Goal: Transaction & Acquisition: Book appointment/travel/reservation

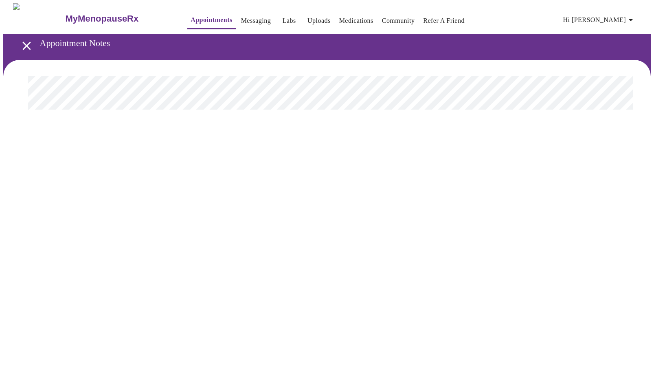
click at [20, 46] on icon "open drawer" at bounding box center [27, 46] width 14 height 14
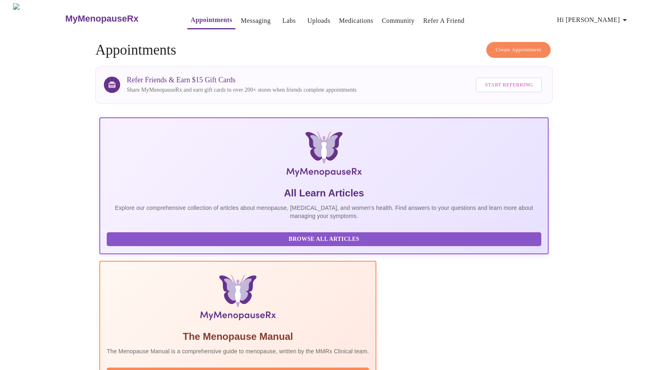
click at [498, 46] on span "Create Appointment" at bounding box center [519, 49] width 46 height 9
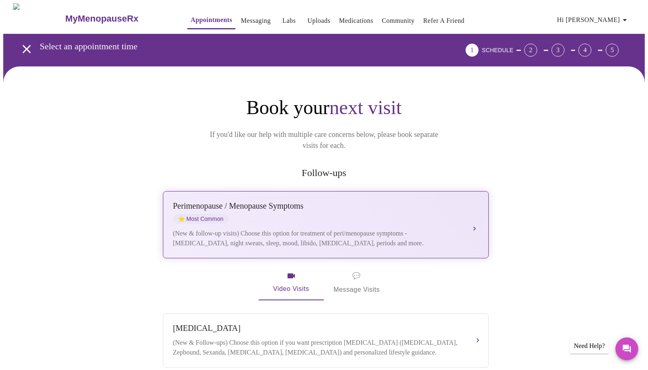
click at [385, 213] on div "[MEDICAL_DATA] / Menopause Symptoms ⭐ Most Common (New & follow-up visits) Choo…" at bounding box center [325, 224] width 305 height 47
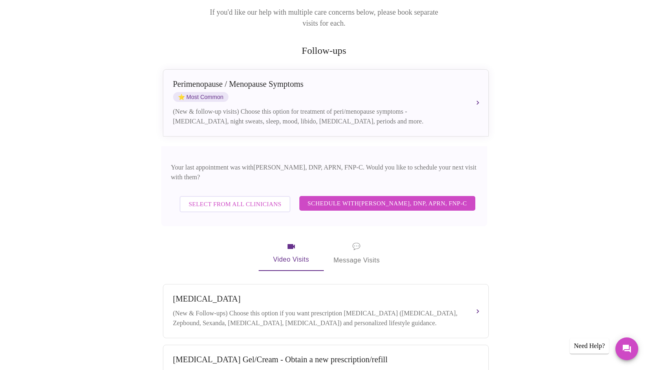
scroll to position [163, 0]
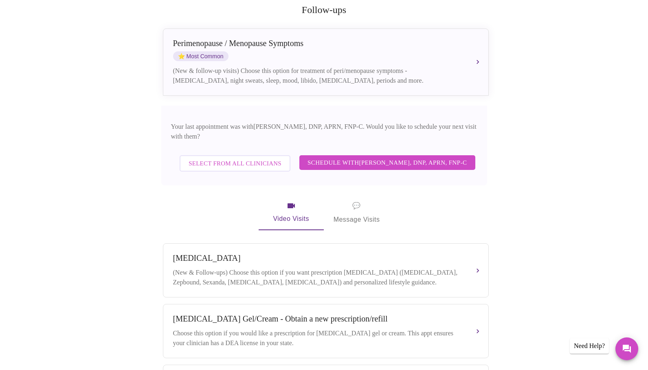
click at [228, 158] on span "Select from All Clinicians" at bounding box center [235, 163] width 93 height 11
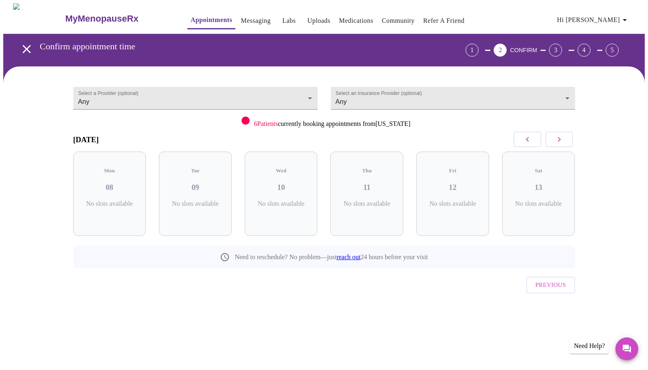
scroll to position [0, 0]
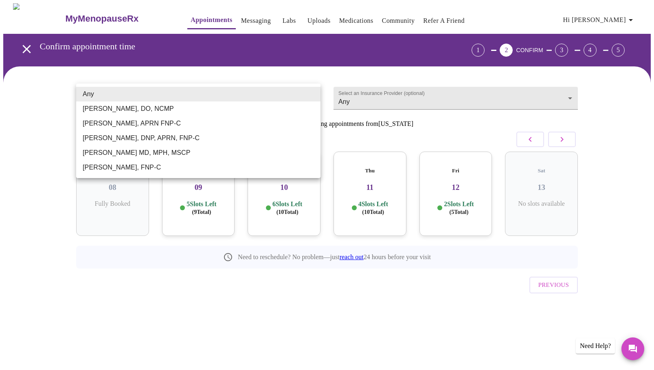
click at [222, 94] on body "MyMenopauseRx Appointments Messaging Labs Uploads Medications Community Refer a…" at bounding box center [326, 168] width 647 height 331
click at [222, 94] on li "Any" at bounding box center [198, 94] width 244 height 15
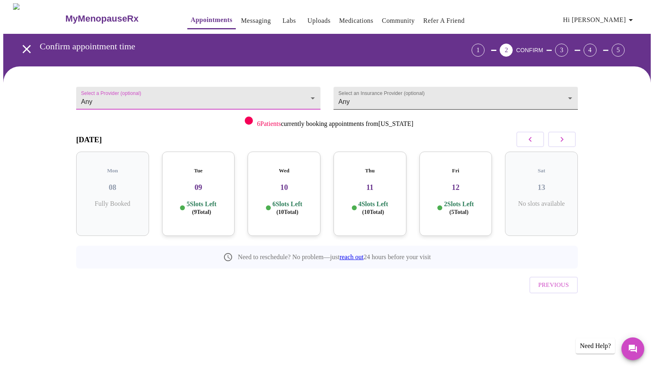
click at [428, 92] on body "MyMenopauseRx Appointments Messaging Labs Uploads Medications Community Refer a…" at bounding box center [326, 168] width 647 height 331
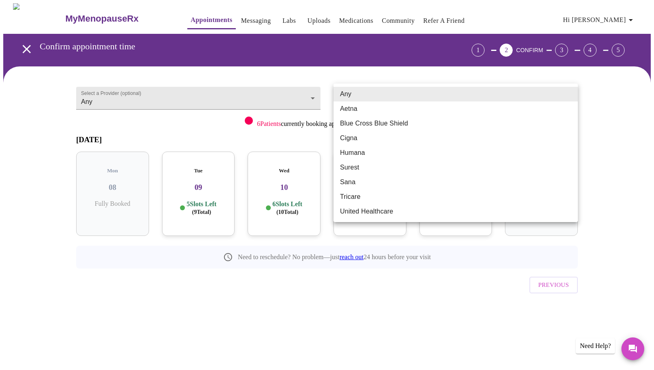
click at [379, 141] on li "Cigna" at bounding box center [456, 138] width 244 height 15
type input "Cigna"
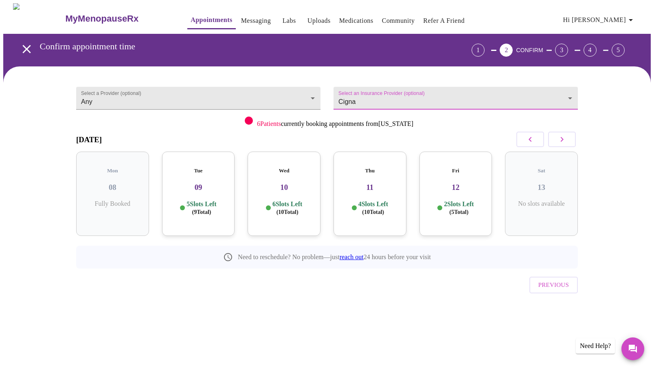
click at [560, 145] on button "button" at bounding box center [562, 139] width 28 height 15
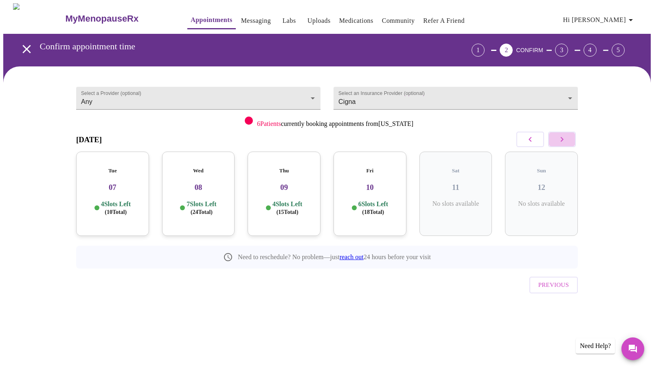
click at [560, 145] on button "button" at bounding box center [562, 139] width 28 height 15
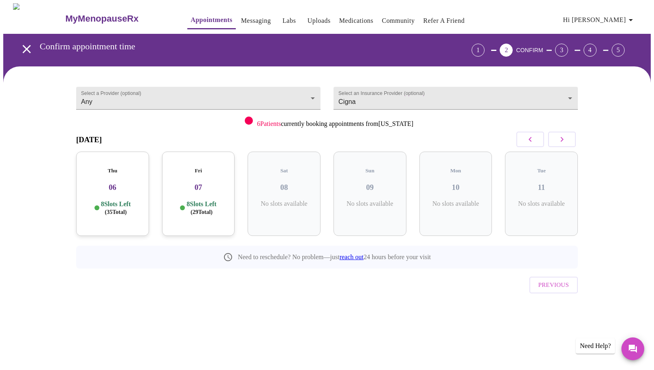
click at [560, 145] on button "button" at bounding box center [562, 139] width 28 height 15
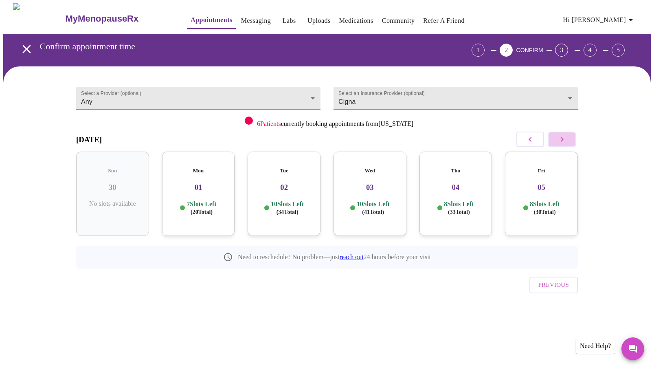
click at [560, 145] on button "button" at bounding box center [562, 139] width 28 height 15
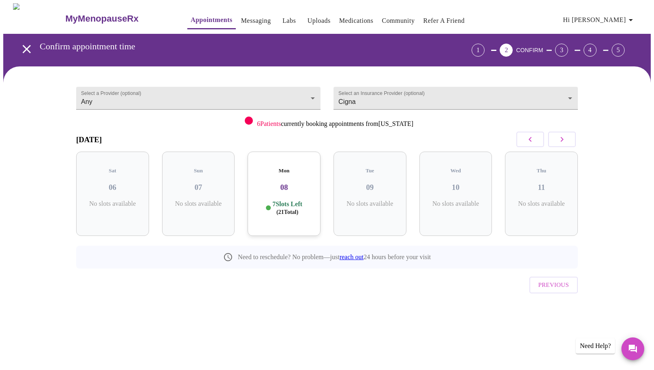
click at [560, 145] on button "button" at bounding box center [562, 139] width 28 height 15
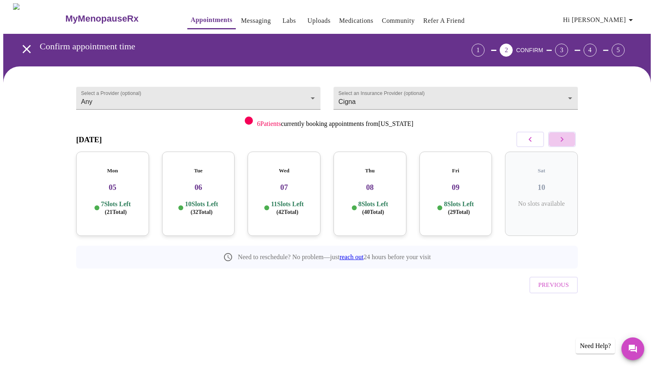
click at [560, 145] on button "button" at bounding box center [562, 139] width 28 height 15
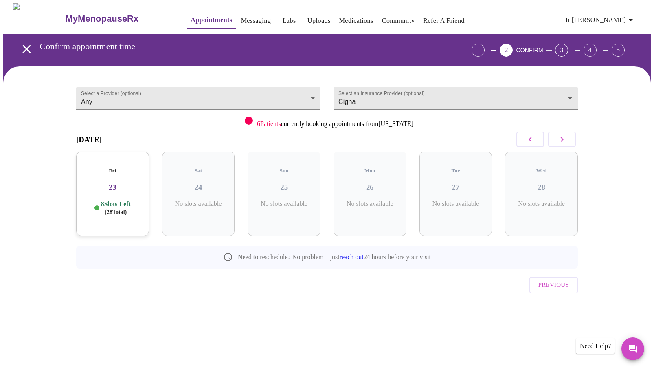
click at [560, 145] on button "button" at bounding box center [562, 139] width 28 height 15
click at [561, 145] on button "button" at bounding box center [562, 139] width 28 height 15
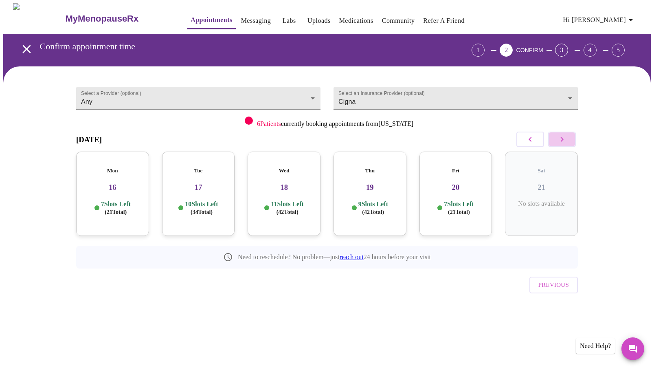
click at [561, 145] on button "button" at bounding box center [562, 139] width 28 height 15
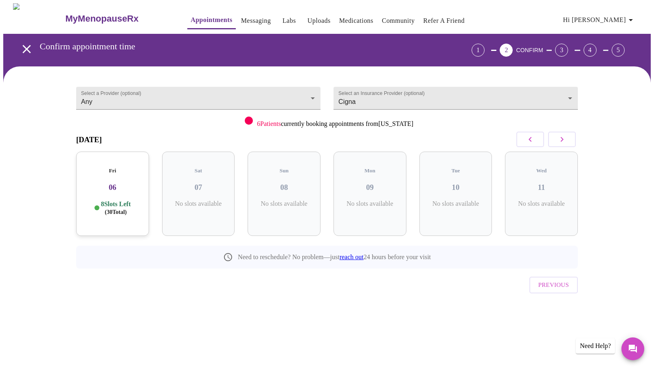
click at [561, 145] on button "button" at bounding box center [562, 139] width 28 height 15
click at [530, 138] on icon "button" at bounding box center [530, 139] width 3 height 5
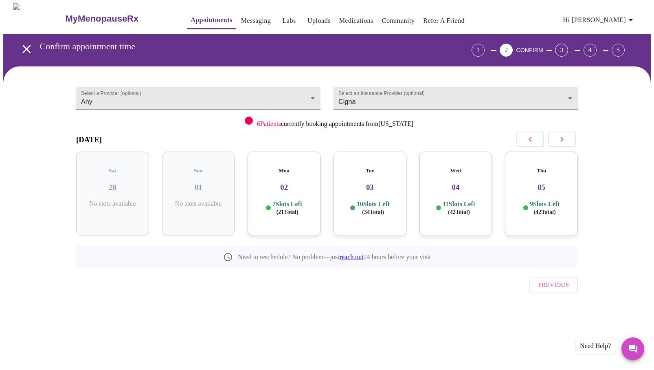
click at [571, 138] on button "button" at bounding box center [562, 139] width 28 height 15
click at [387, 183] on h3 "09" at bounding box center [370, 187] width 60 height 9
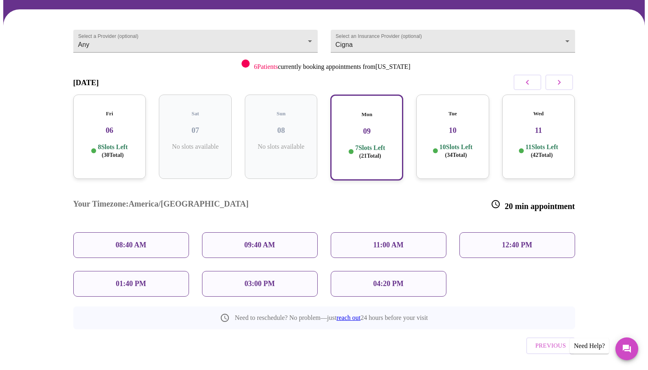
scroll to position [57, 0]
click at [394, 240] on p "11:00 AM" at bounding box center [388, 244] width 31 height 9
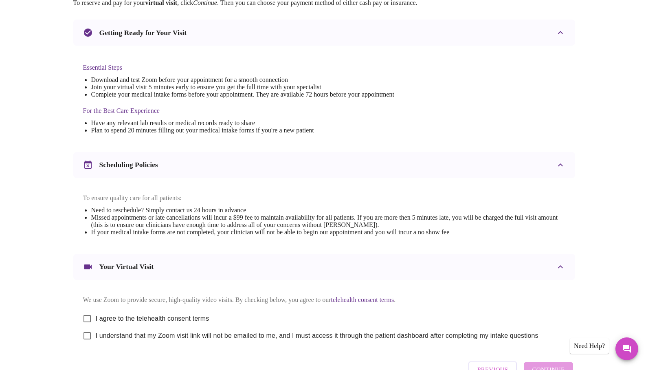
scroll to position [221, 0]
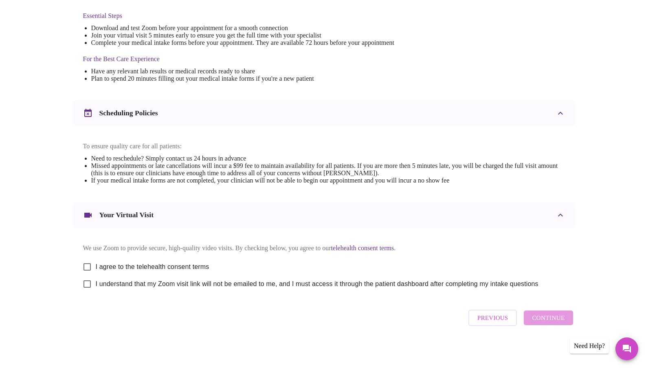
click at [81, 260] on input "I agree to the telehealth consent terms" at bounding box center [87, 266] width 17 height 17
checkbox input "true"
click at [84, 278] on input "I understand that my Zoom visit link will not be emailed to me, and I must acce…" at bounding box center [87, 283] width 17 height 17
checkbox input "true"
click at [537, 325] on button "Continue" at bounding box center [548, 317] width 49 height 15
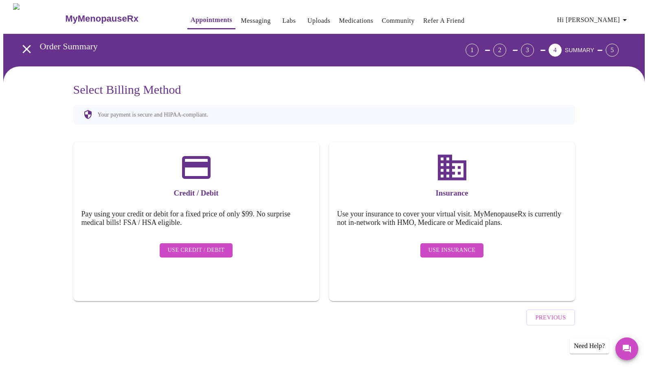
scroll to position [0, 0]
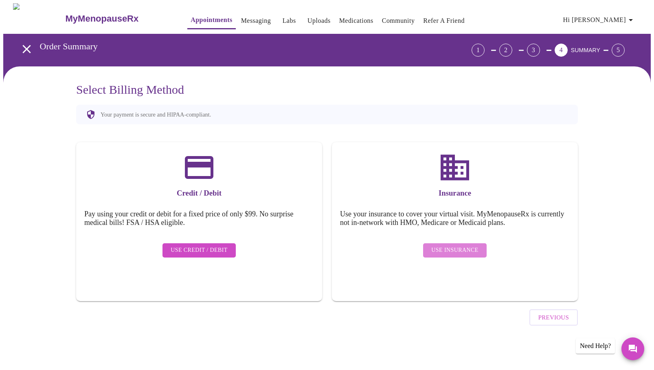
click at [456, 248] on span "Use Insurance" at bounding box center [454, 250] width 47 height 10
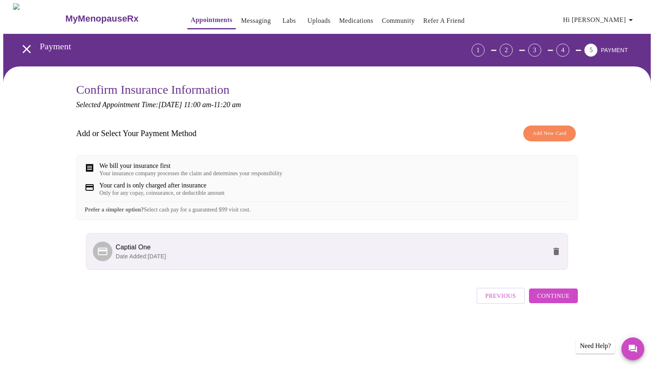
click at [566, 301] on span "Continue" at bounding box center [553, 295] width 33 height 11
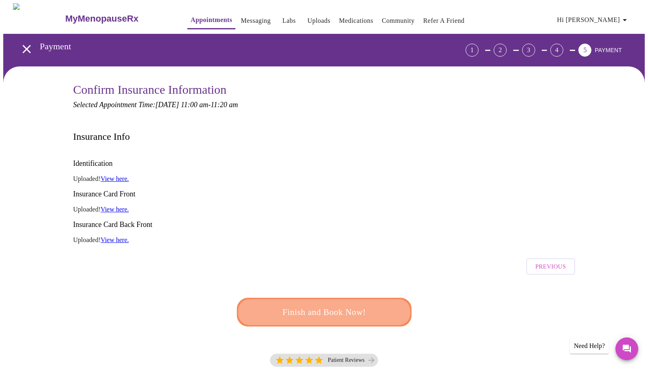
click at [371, 305] on span "Finish and Book Now!" at bounding box center [324, 312] width 151 height 15
